Goal: Transaction & Acquisition: Subscribe to service/newsletter

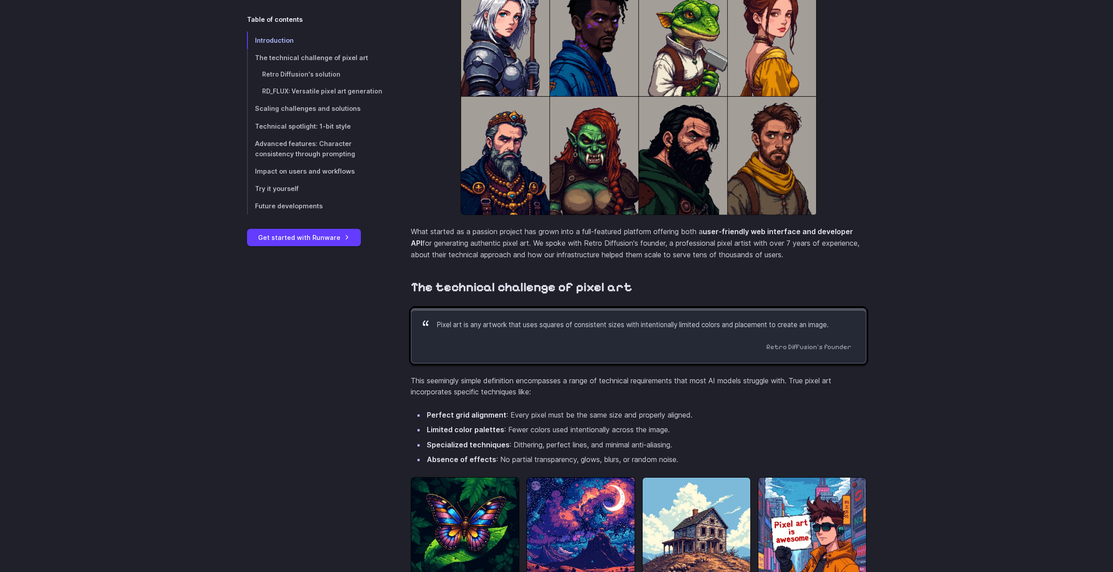
scroll to position [490, 0]
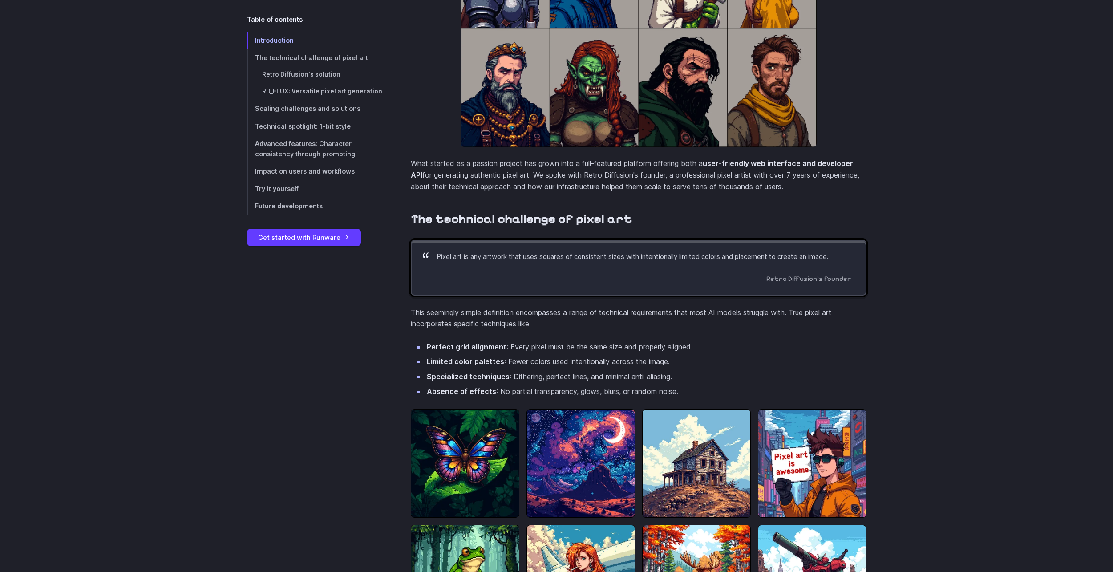
click at [624, 275] on blockquote "Pixel art is any artwork that uses squares of consistent sizes with intentional…" at bounding box center [639, 268] width 456 height 56
click at [345, 238] on link "Get started with Runware" at bounding box center [304, 237] width 114 height 17
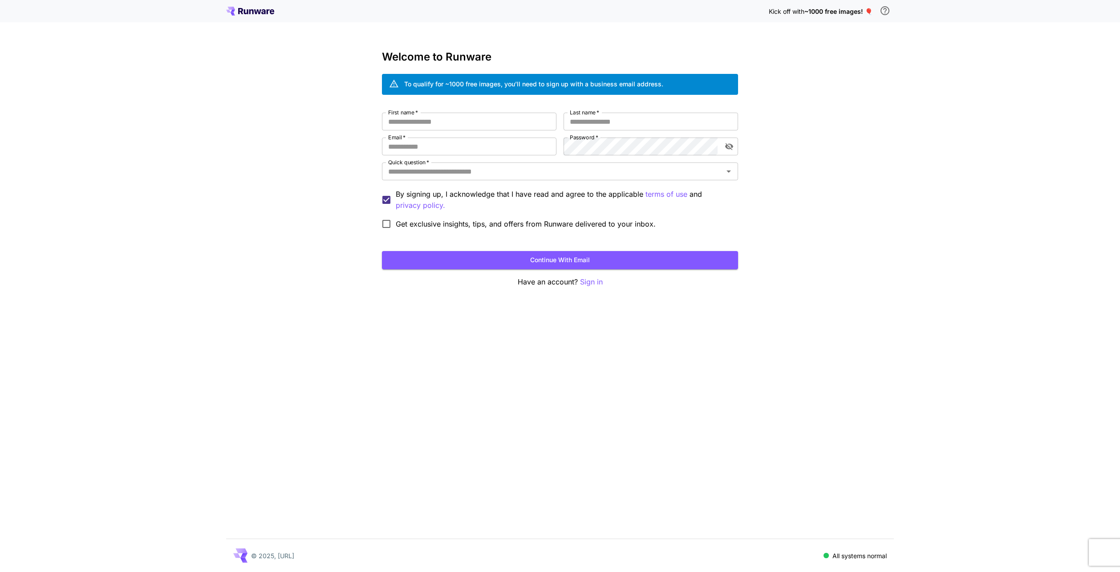
click at [261, 16] on div "Kick off with ~1000 free images! 🎈" at bounding box center [560, 11] width 668 height 19
click at [261, 14] on icon at bounding box center [250, 11] width 48 height 9
